Goal: Task Accomplishment & Management: Complete application form

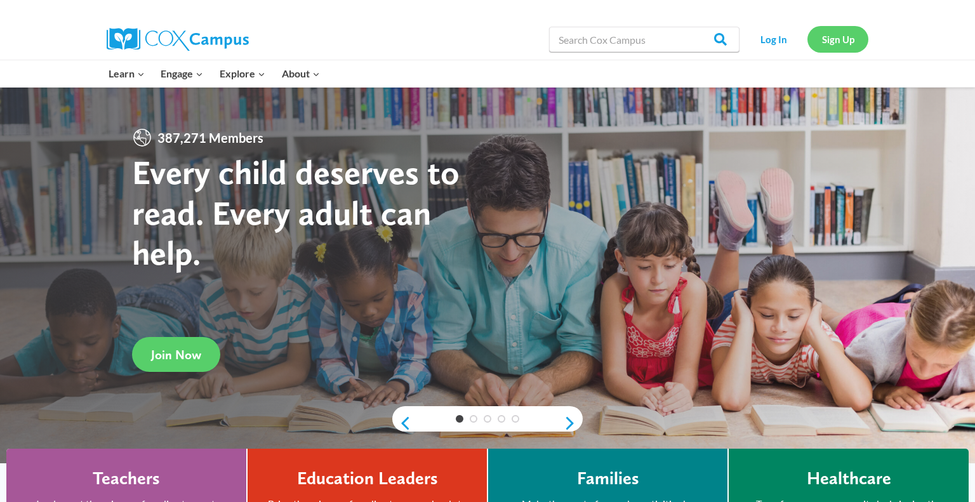
click at [831, 45] on link "Sign Up" at bounding box center [837, 39] width 61 height 26
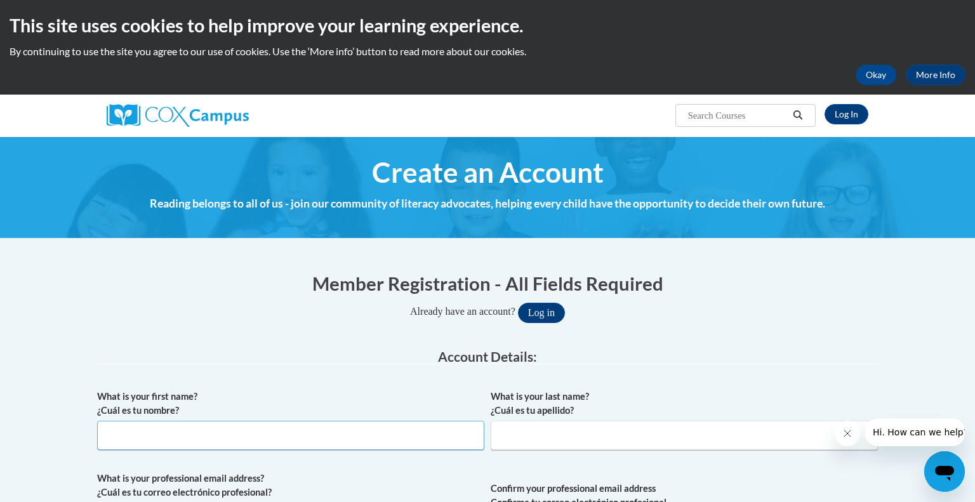
click at [112, 431] on input "What is your first name? ¿Cuál es tu nombre?" at bounding box center [290, 435] width 387 height 29
type input "[PERSON_NAME]"
click at [568, 441] on input "What is your last name? ¿Cuál es tu apellido?" at bounding box center [683, 435] width 387 height 29
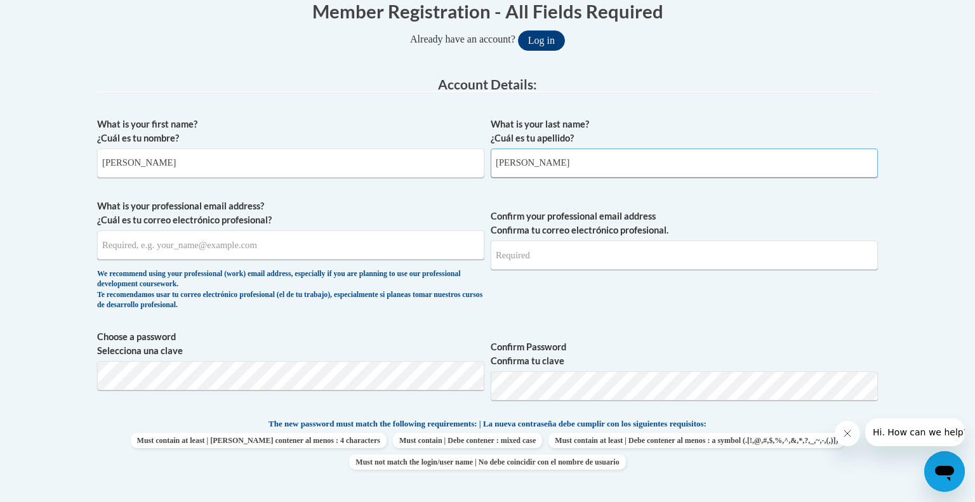
scroll to position [274, 0]
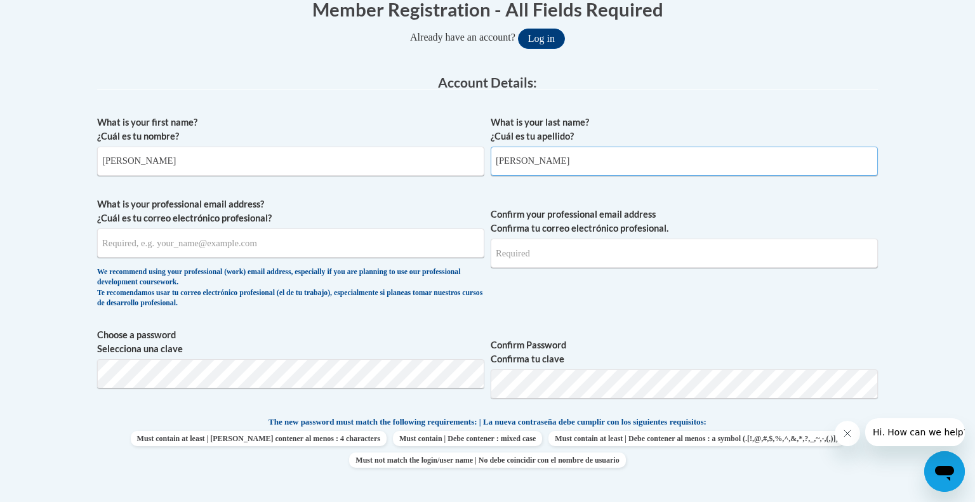
type input "Smith"
click at [261, 239] on input "What is your professional email address? ¿Cuál es tu correo electrónico profesi…" at bounding box center [290, 242] width 387 height 29
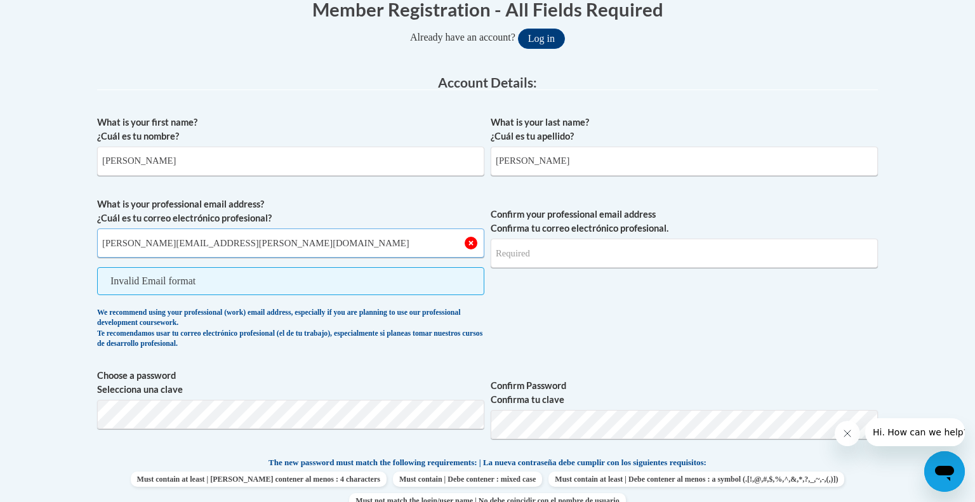
click at [281, 244] on input "amanda.l.smith@lamarcountyschools.org" at bounding box center [290, 242] width 387 height 29
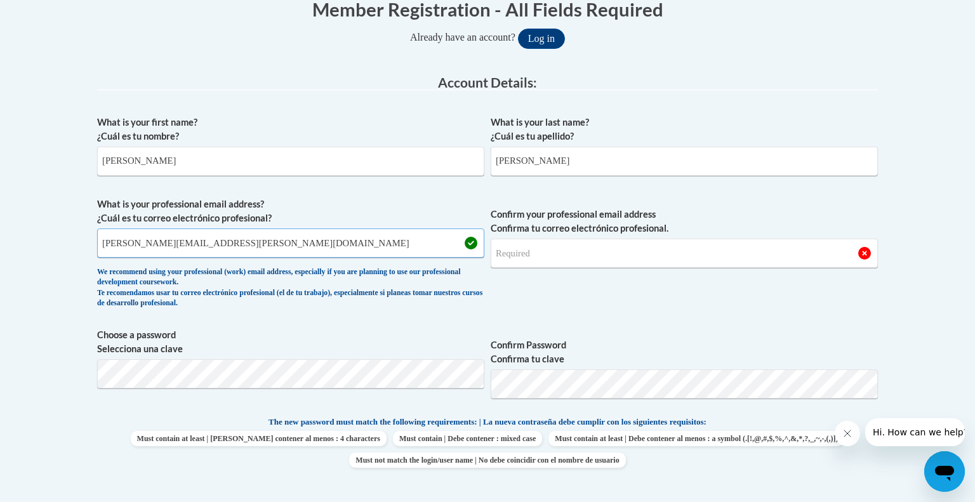
type input "amanda.l.smith@lamarcountyschools.org"
click at [534, 247] on input "Confirm your professional email address Confirma tu correo electrónico profesio…" at bounding box center [683, 253] width 387 height 29
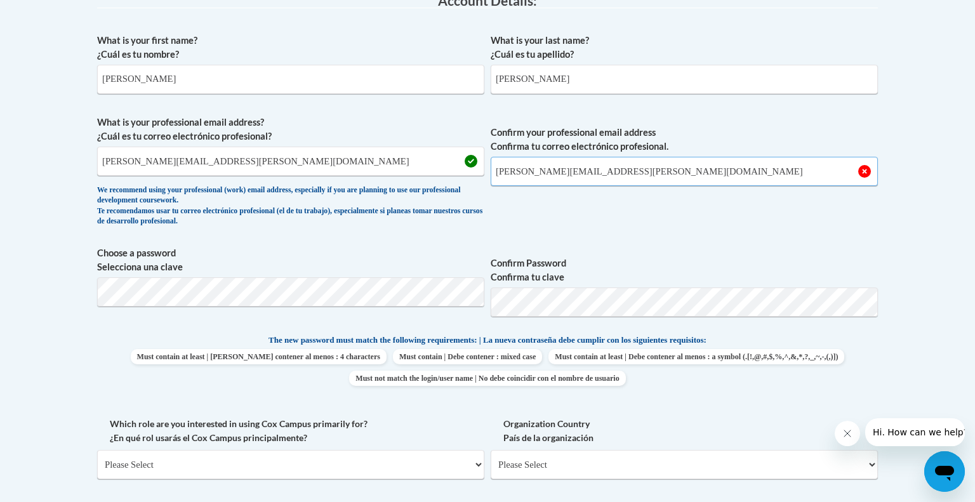
scroll to position [359, 0]
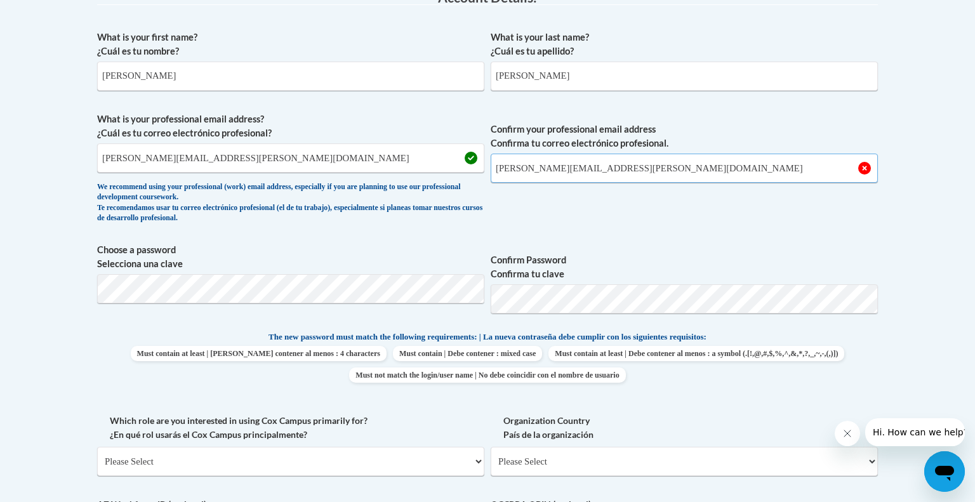
type input "amanda.l.smith@lamarcountyschools.org"
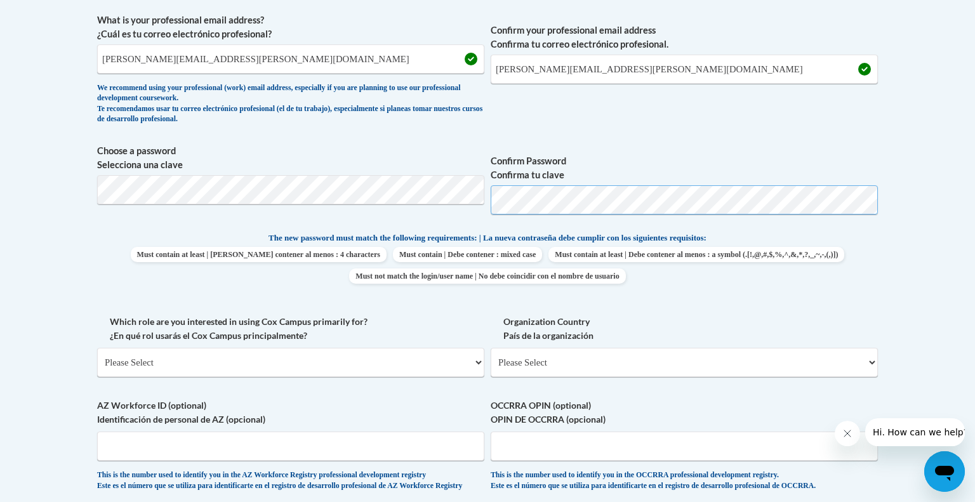
scroll to position [489, 0]
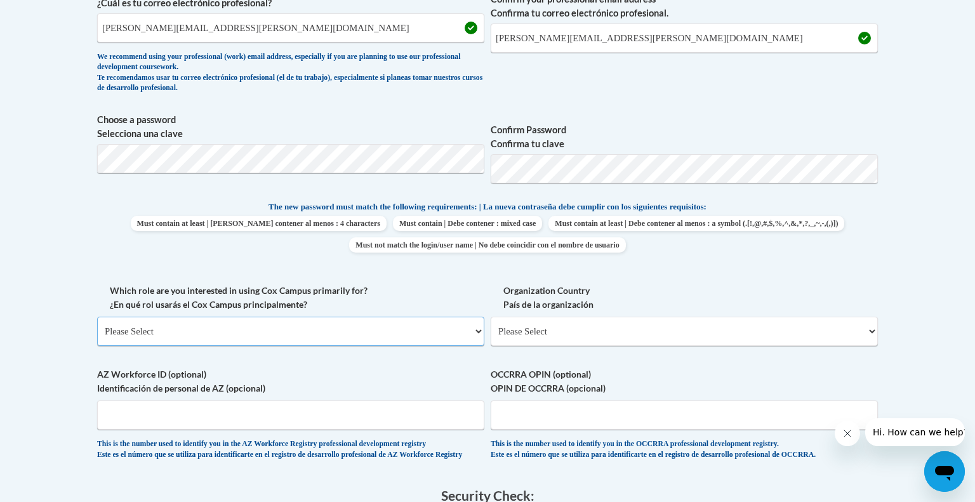
click at [466, 339] on select "Please Select College/University | Colegio/Universidad Community/Nonprofit Part…" at bounding box center [290, 331] width 387 height 29
select select "fbf2d438-af2f-41f8-98f1-81c410e29de3"
click at [97, 317] on select "Please Select College/University | Colegio/Universidad Community/Nonprofit Part…" at bounding box center [290, 331] width 387 height 29
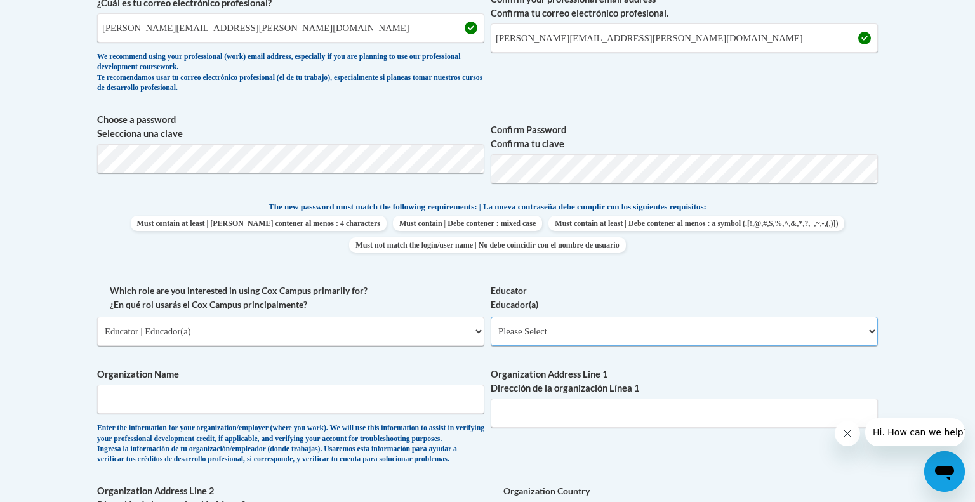
click at [675, 326] on select "Please Select Early Learning/Daycare Teacher/Family Home Care Provider | Maestr…" at bounding box center [683, 331] width 387 height 29
select select "5e2af403-4f2c-4e49-a02f-103e55d7b75b"
click at [490, 317] on select "Please Select Early Learning/Daycare Teacher/Family Home Care Provider | Maestr…" at bounding box center [683, 331] width 387 height 29
click at [451, 406] on input "Organization Name" at bounding box center [290, 398] width 387 height 29
type input "Lumberton Elementary"
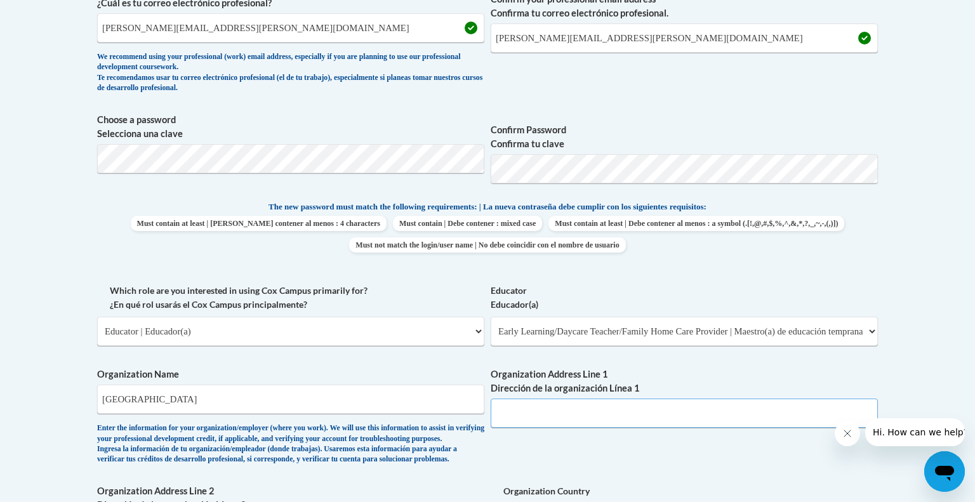
click at [796, 417] on input "Organization Address Line 1 Dirección de la organización Línea 1" at bounding box center [683, 412] width 387 height 29
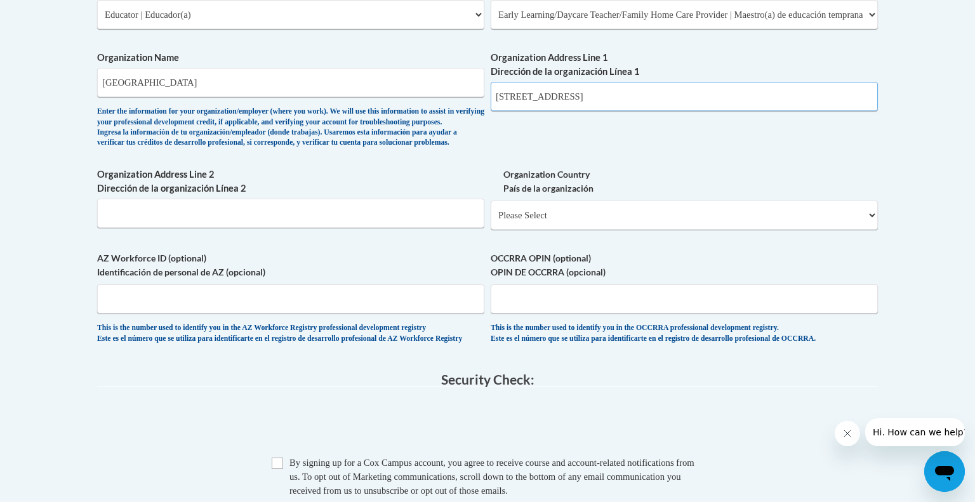
scroll to position [808, 0]
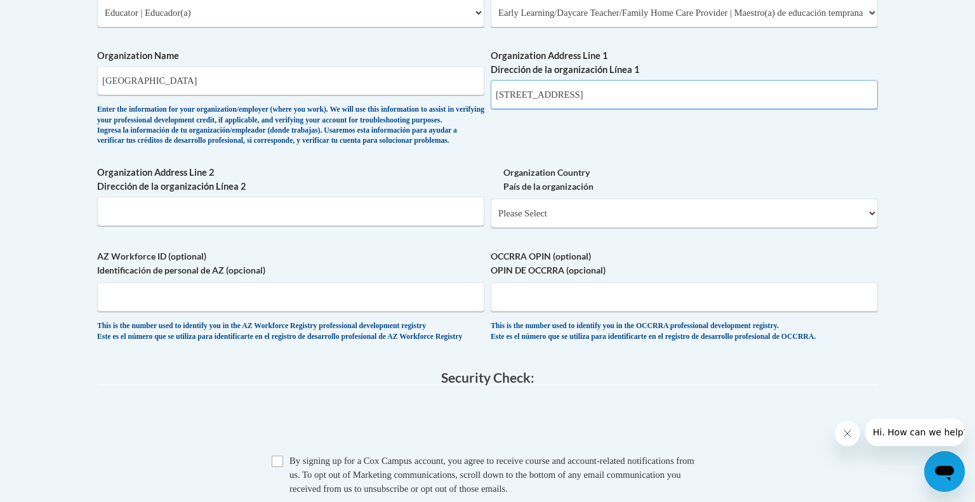
type input "7922 South Hwy. 11 Lumberton Ms 39455"
click at [710, 228] on select "Please Select United States | Estados Unidos Outside of the United States | Fue…" at bounding box center [683, 213] width 387 height 29
select select "ad49bcad-a171-4b2e-b99c-48b446064914"
click at [490, 219] on select "Please Select United States | Estados Unidos Outside of the United States | Fue…" at bounding box center [683, 213] width 387 height 29
select select
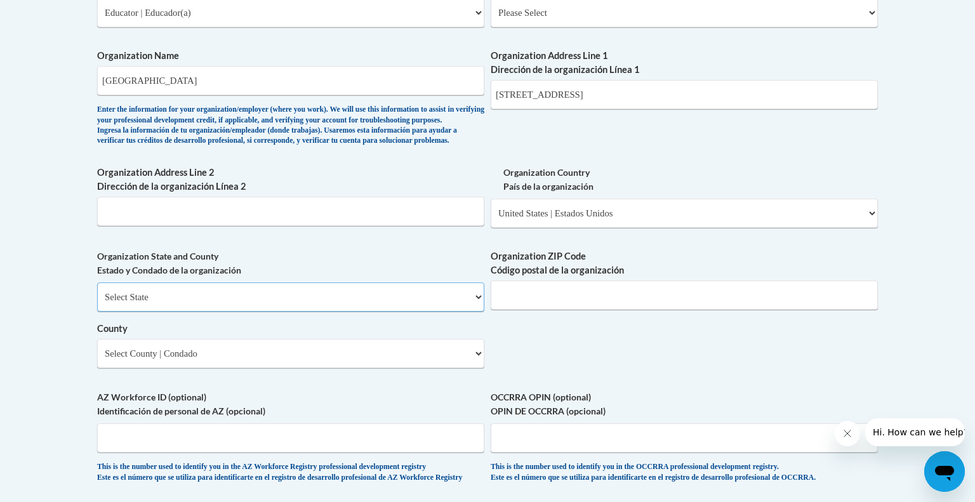
click at [320, 312] on select "Select State Alabama Alaska Arizona Arkansas California Colorado Connecticut De…" at bounding box center [290, 296] width 387 height 29
select select "Mississippi"
click at [97, 303] on select "Select State Alabama Alaska Arizona Arkansas California Colorado Connecticut De…" at bounding box center [290, 296] width 387 height 29
click at [515, 310] on input "Organization ZIP Code Código postal de la organización" at bounding box center [683, 294] width 387 height 29
type input "39455"
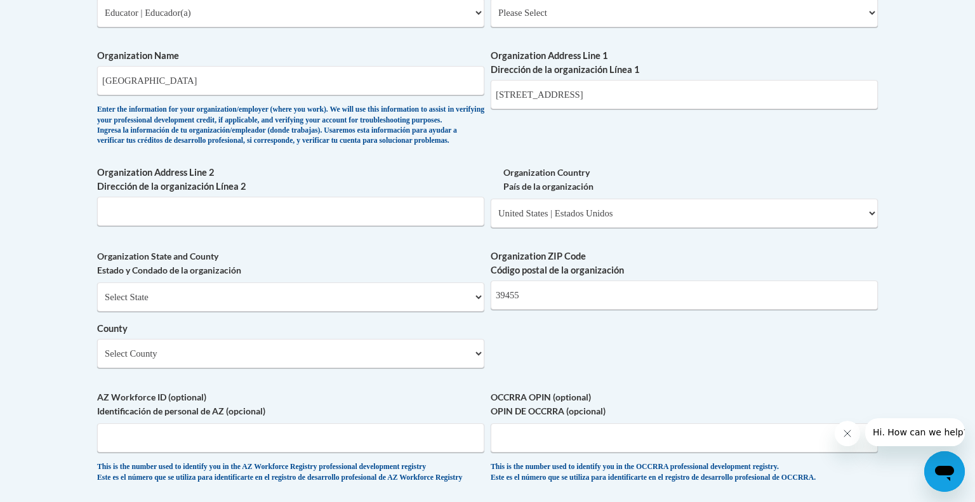
click at [404, 378] on div "Organization State and County Estado y Condado de la organización Select State …" at bounding box center [290, 313] width 387 height 128
click at [412, 368] on select "Select County Adams Alcorn Amite Attala Benton Bolivar Calhoun Carroll Chickasa…" at bounding box center [290, 353] width 387 height 29
select select "Lamar"
click at [97, 359] on select "Select County Adams Alcorn Amite Attala Benton Bolivar Calhoun Carroll Chickasa…" at bounding box center [290, 353] width 387 height 29
click at [714, 92] on input "7922 South Hwy. 11 Lumberton Ms 39455" at bounding box center [683, 94] width 387 height 29
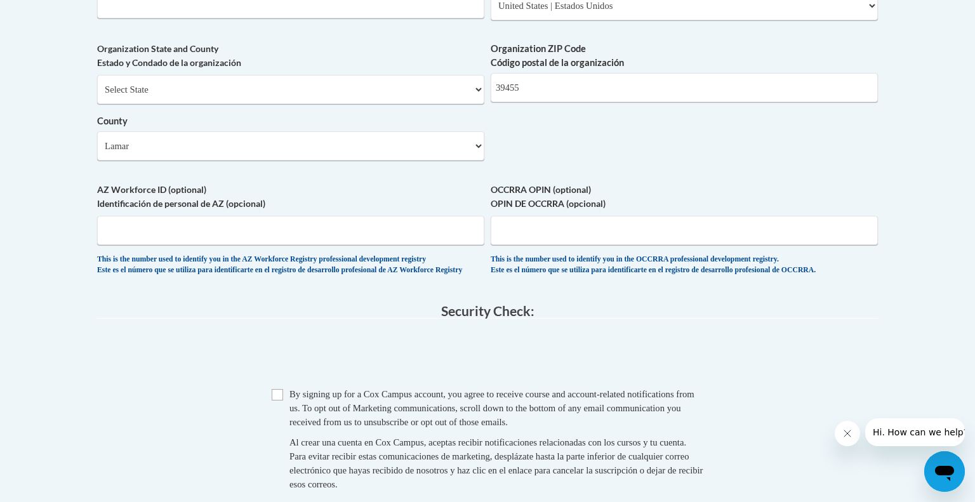
scroll to position [1021, 0]
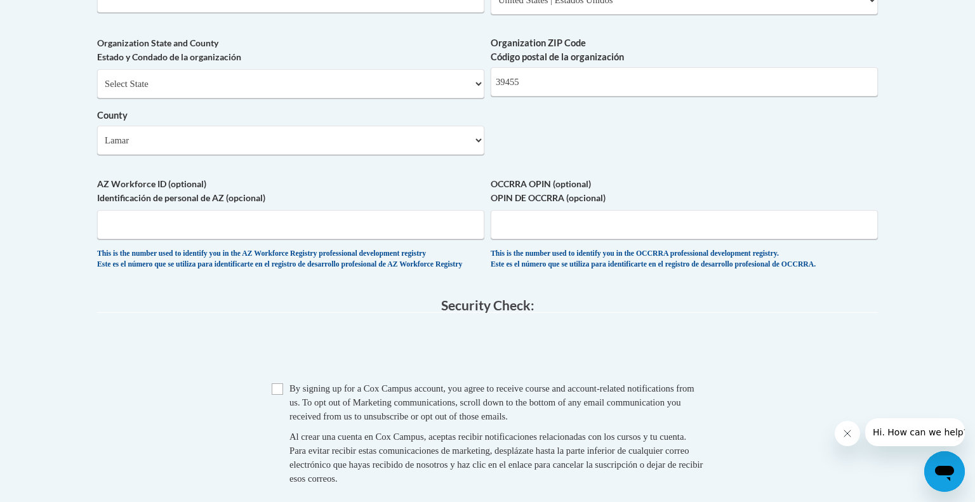
type input "7922 South Hwy. 11"
click at [278, 395] on input "Checkbox" at bounding box center [277, 388] width 11 height 11
checkbox input "true"
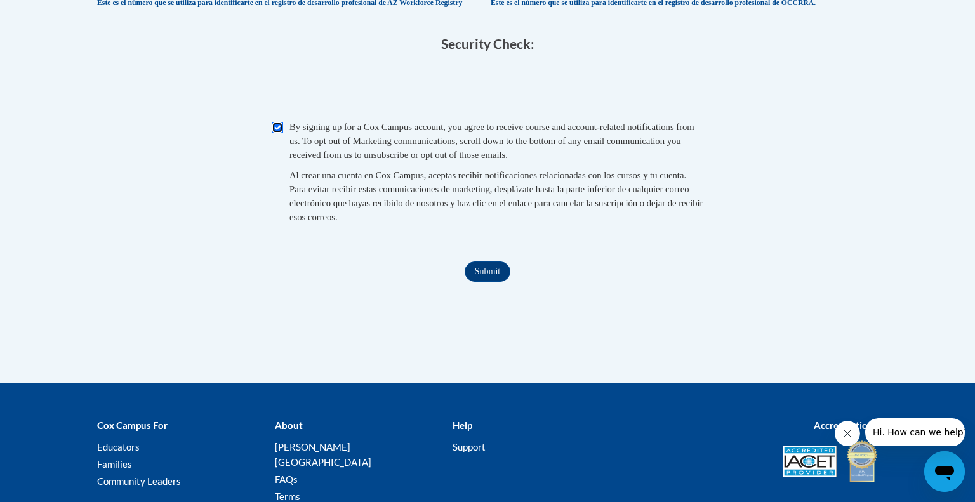
scroll to position [1284, 0]
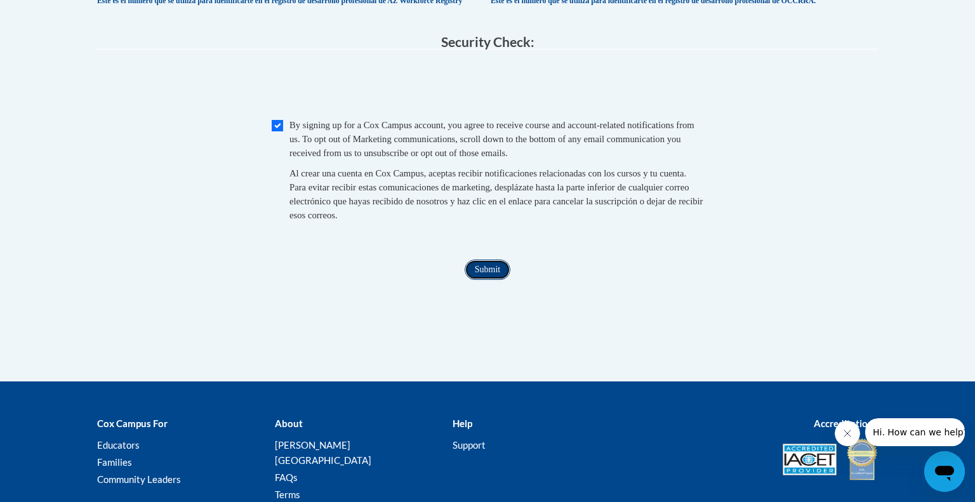
click at [480, 280] on input "Submit" at bounding box center [487, 269] width 46 height 20
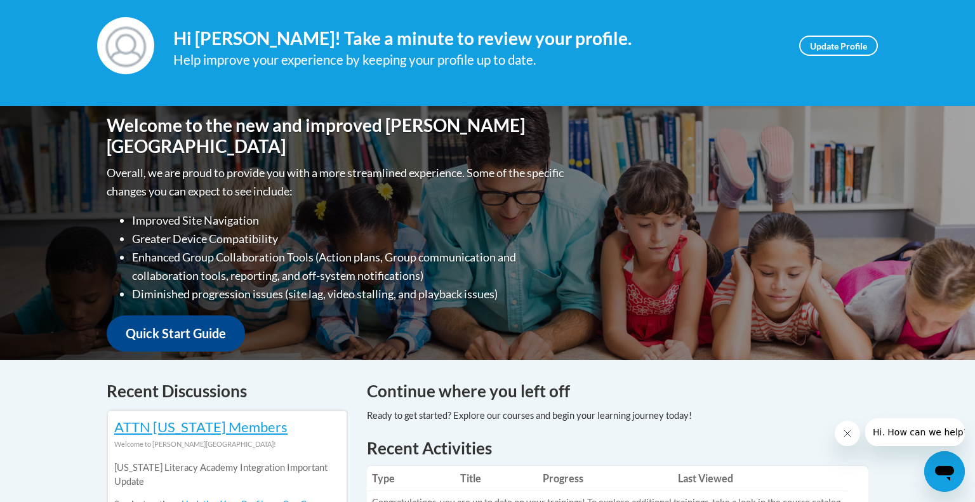
scroll to position [196, 0]
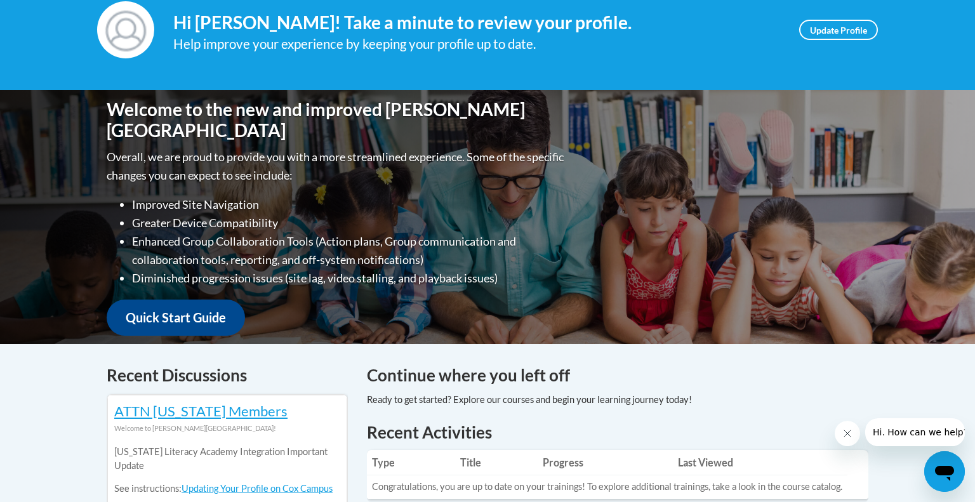
drag, startPoint x: 966, startPoint y: 141, endPoint x: 961, endPoint y: 174, distance: 33.5
click at [961, 174] on div "Welcome to the new and improved Cox Campus Overall, we are proud to provide you…" at bounding box center [487, 217] width 975 height 254
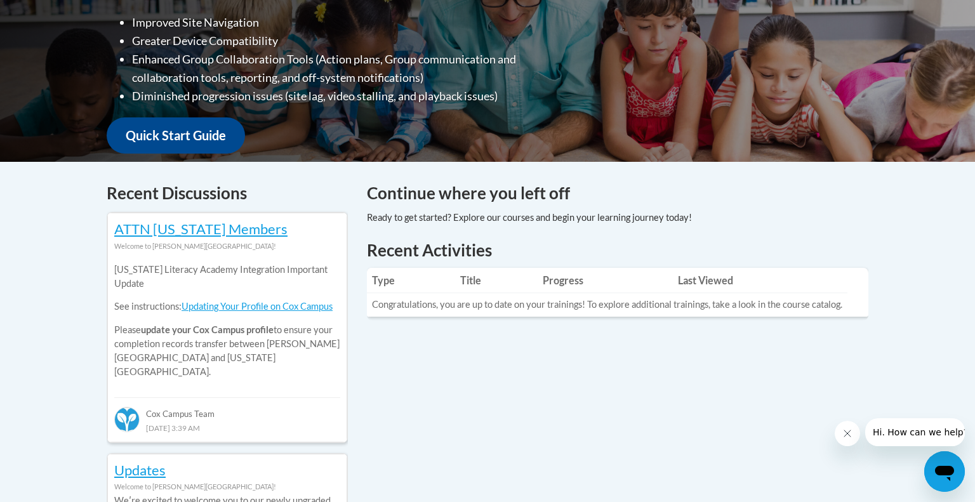
scroll to position [383, 0]
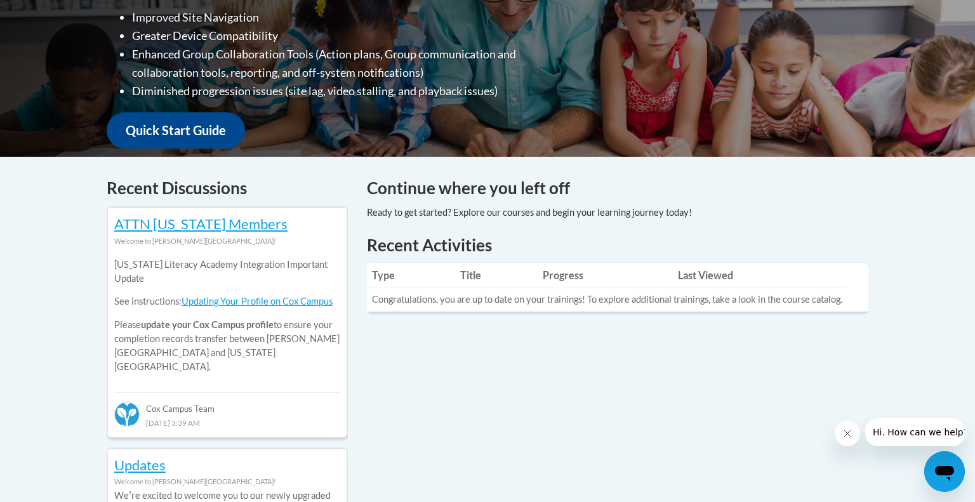
drag, startPoint x: 974, startPoint y: 130, endPoint x: 965, endPoint y: 225, distance: 95.6
click at [965, 225] on div "Your profile Hi Amanda Smith! Take a minute to review your profile. Help improv…" at bounding box center [487, 480] width 975 height 1396
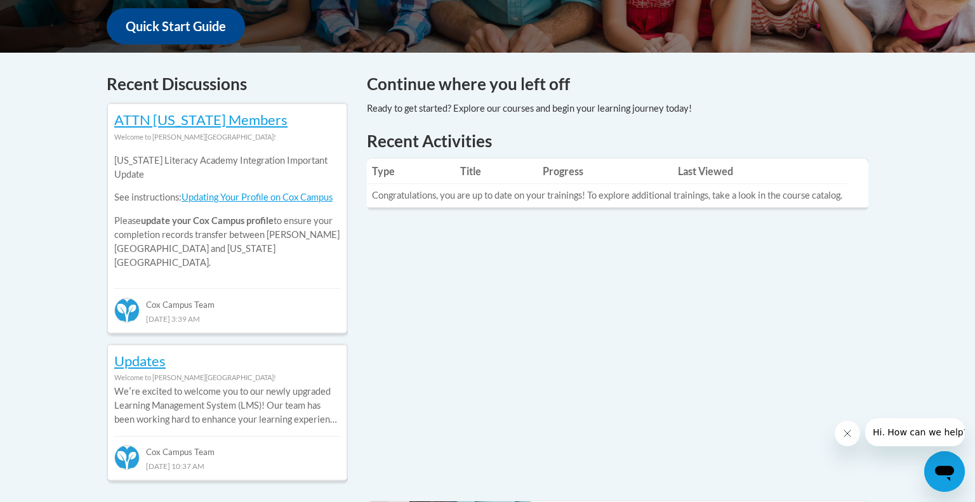
scroll to position [0, 0]
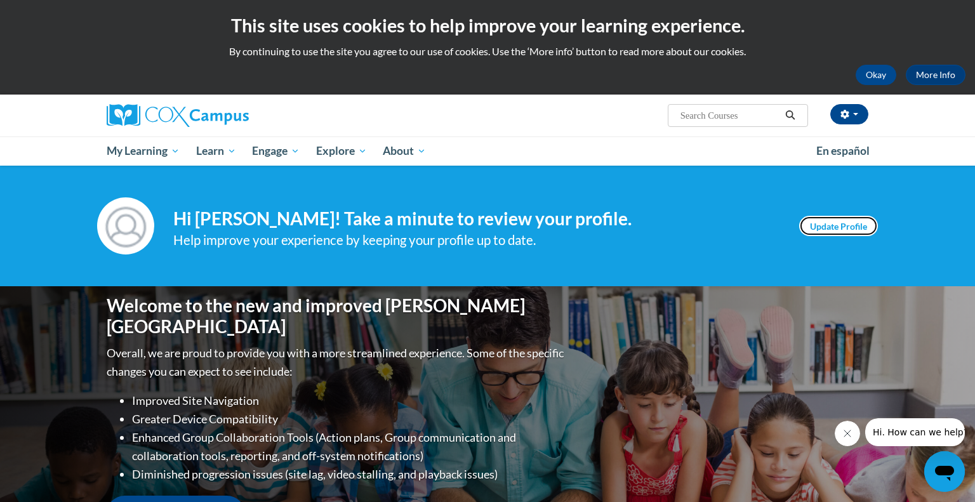
click at [827, 225] on link "Update Profile" at bounding box center [838, 226] width 79 height 20
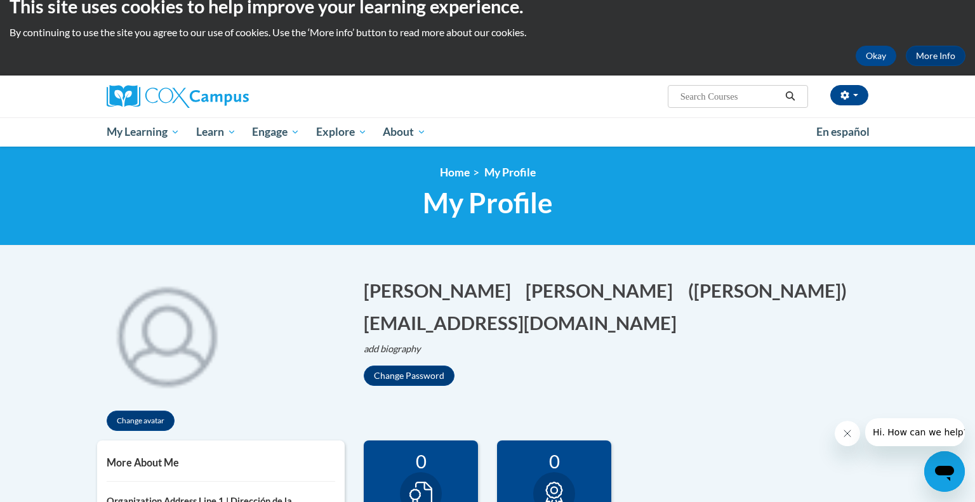
scroll to position [33, 0]
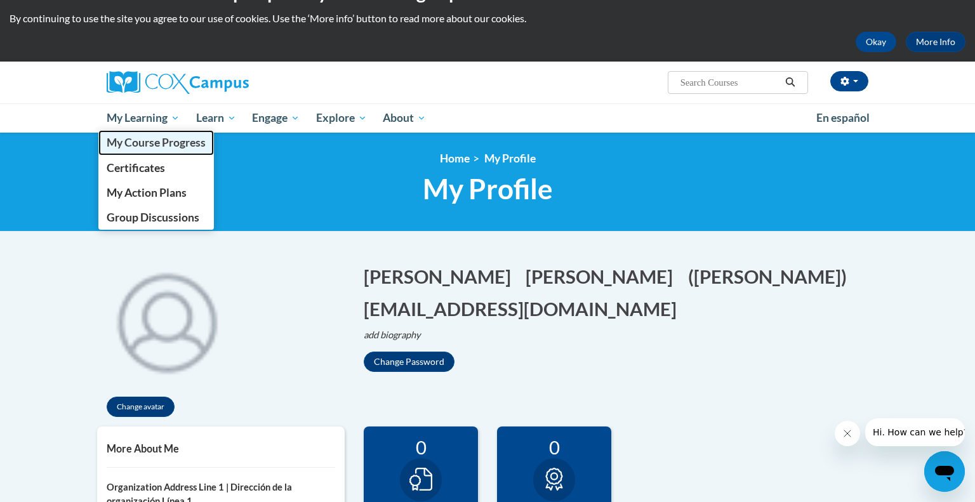
click at [130, 143] on span "My Course Progress" at bounding box center [156, 142] width 99 height 13
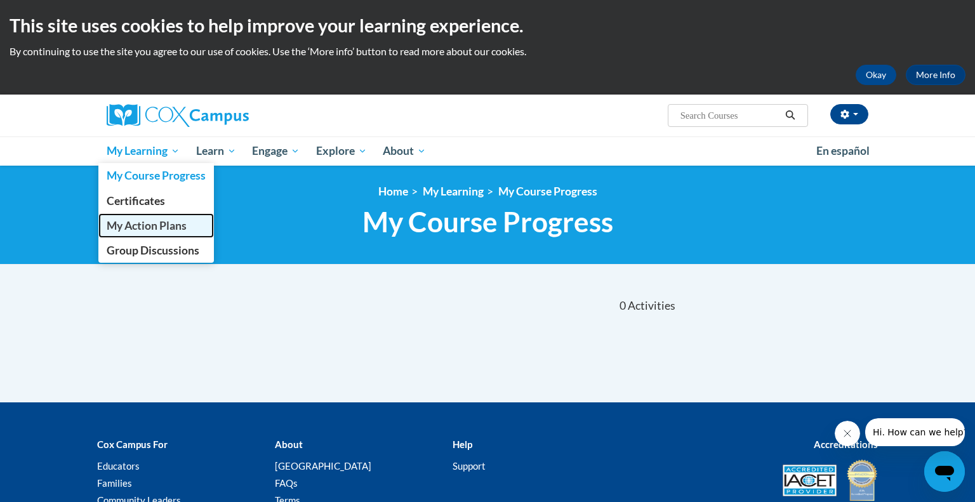
click at [131, 223] on span "My Action Plans" at bounding box center [147, 225] width 80 height 13
